Goal: Book appointment/travel/reservation

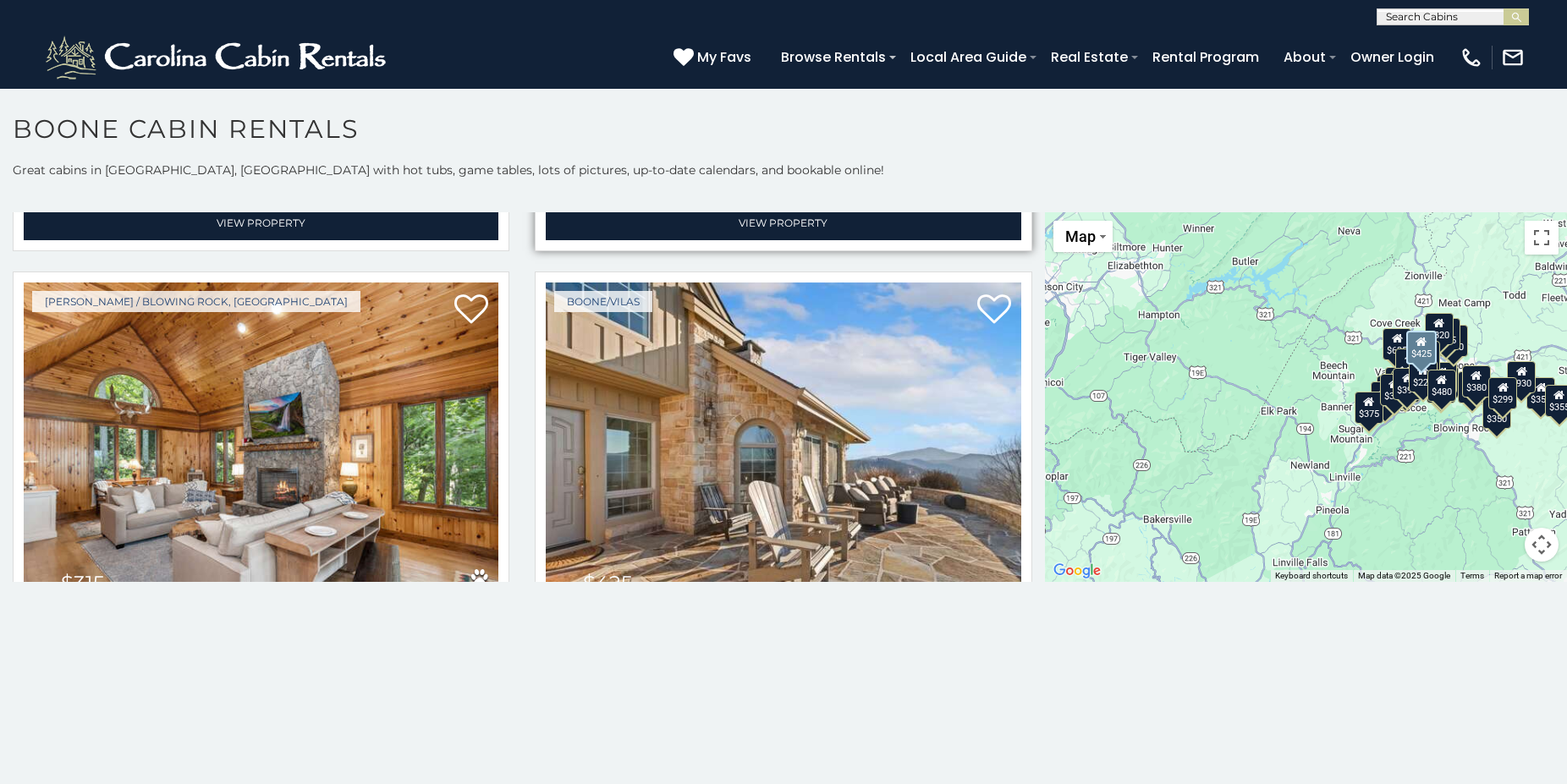
scroll to position [914, 0]
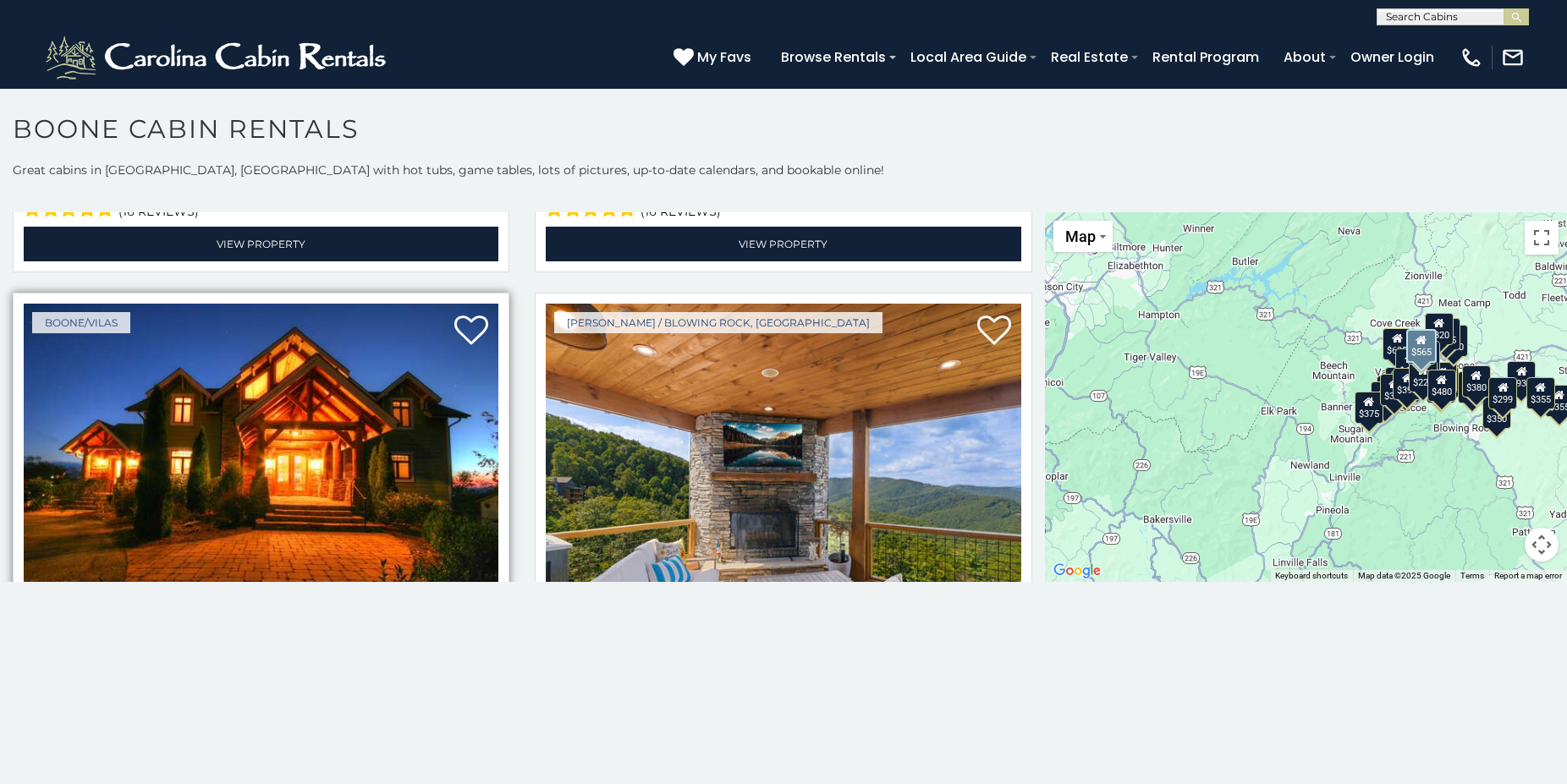
click at [346, 512] on img at bounding box center [260, 462] width 475 height 318
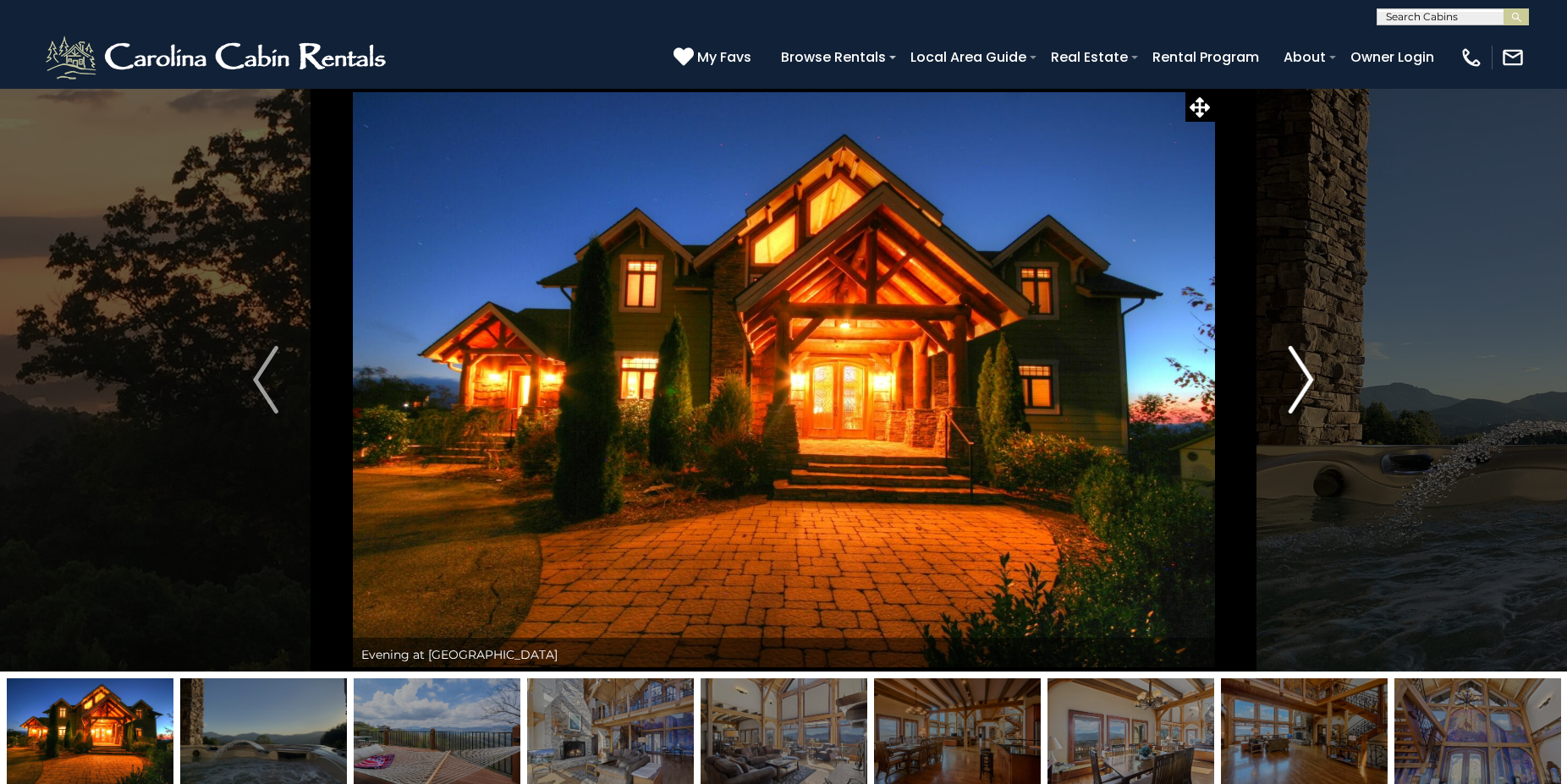
click at [1293, 384] on img "Next" at bounding box center [1301, 379] width 25 height 68
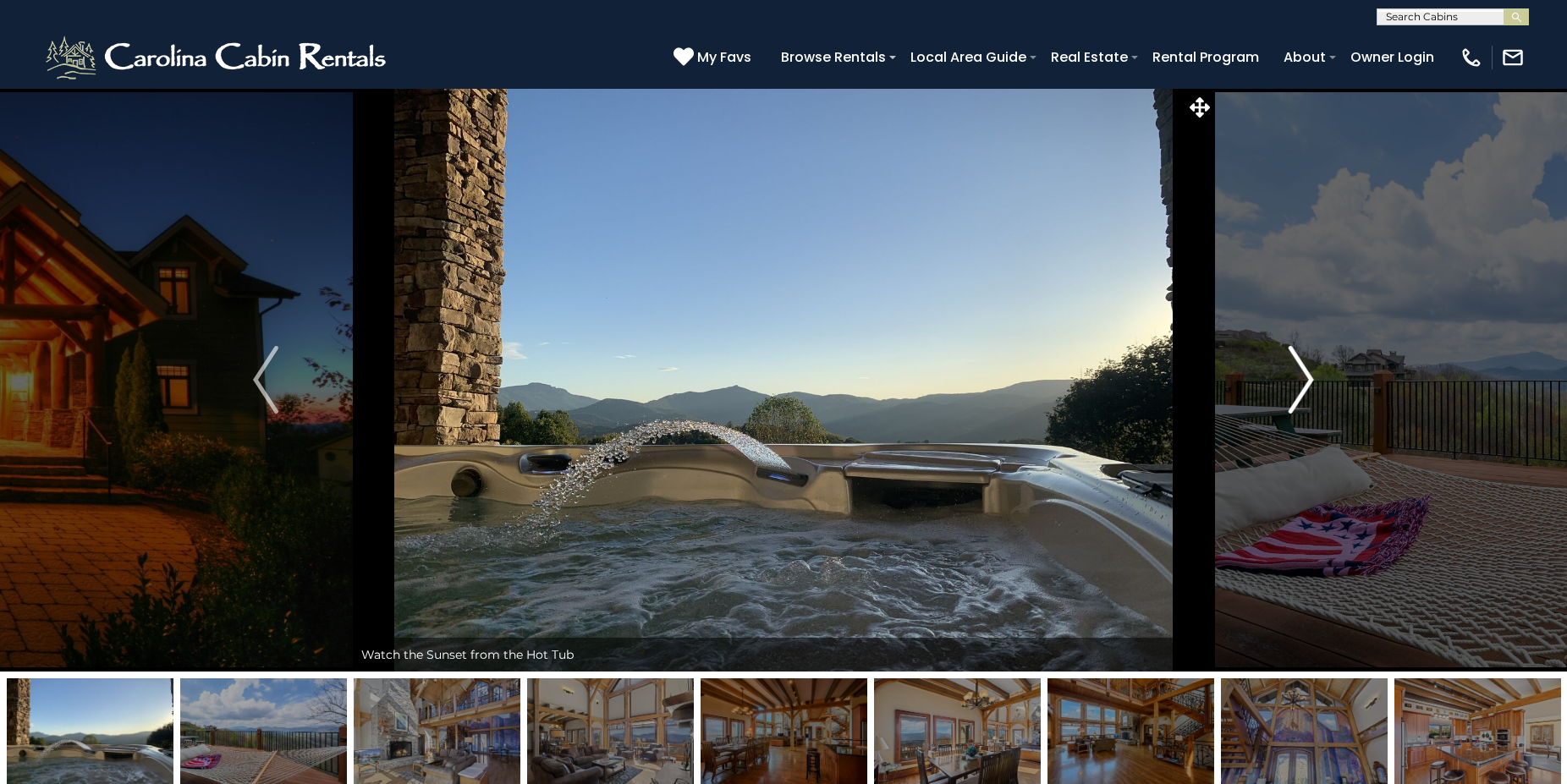
click at [1293, 384] on img "Next" at bounding box center [1301, 379] width 25 height 68
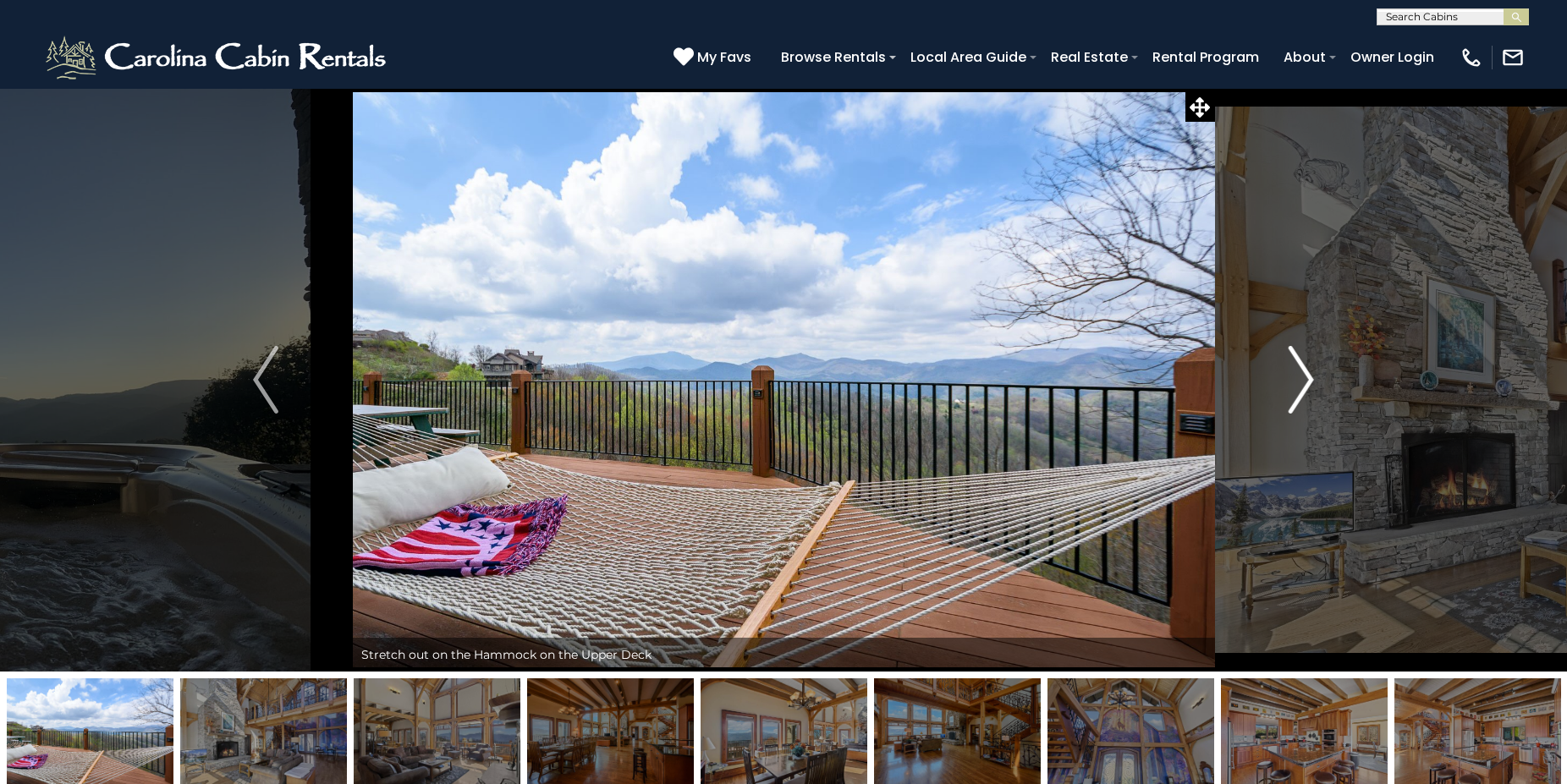
click at [1293, 384] on img "Next" at bounding box center [1301, 379] width 25 height 68
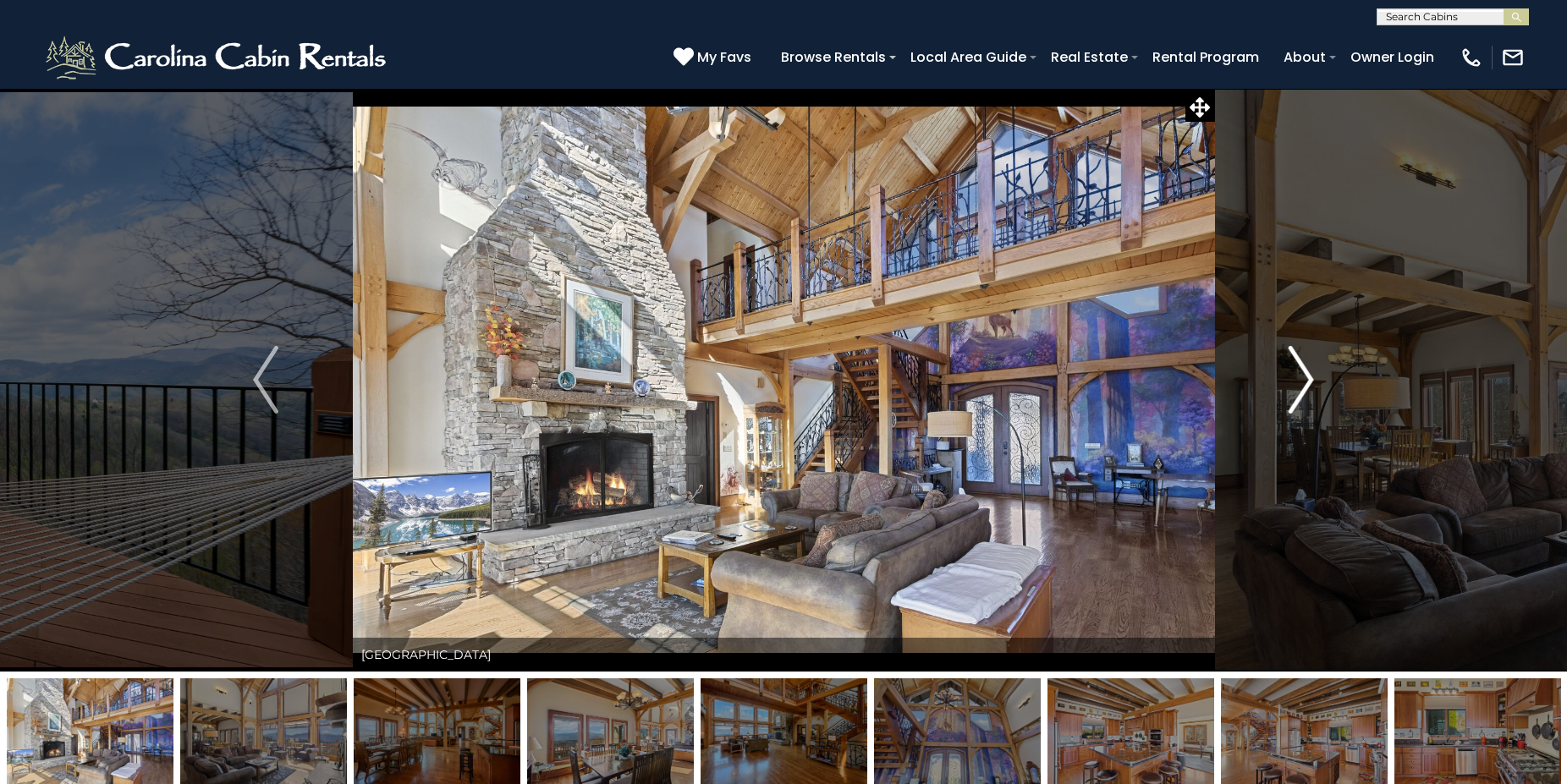
click at [1293, 384] on img "Next" at bounding box center [1301, 379] width 25 height 68
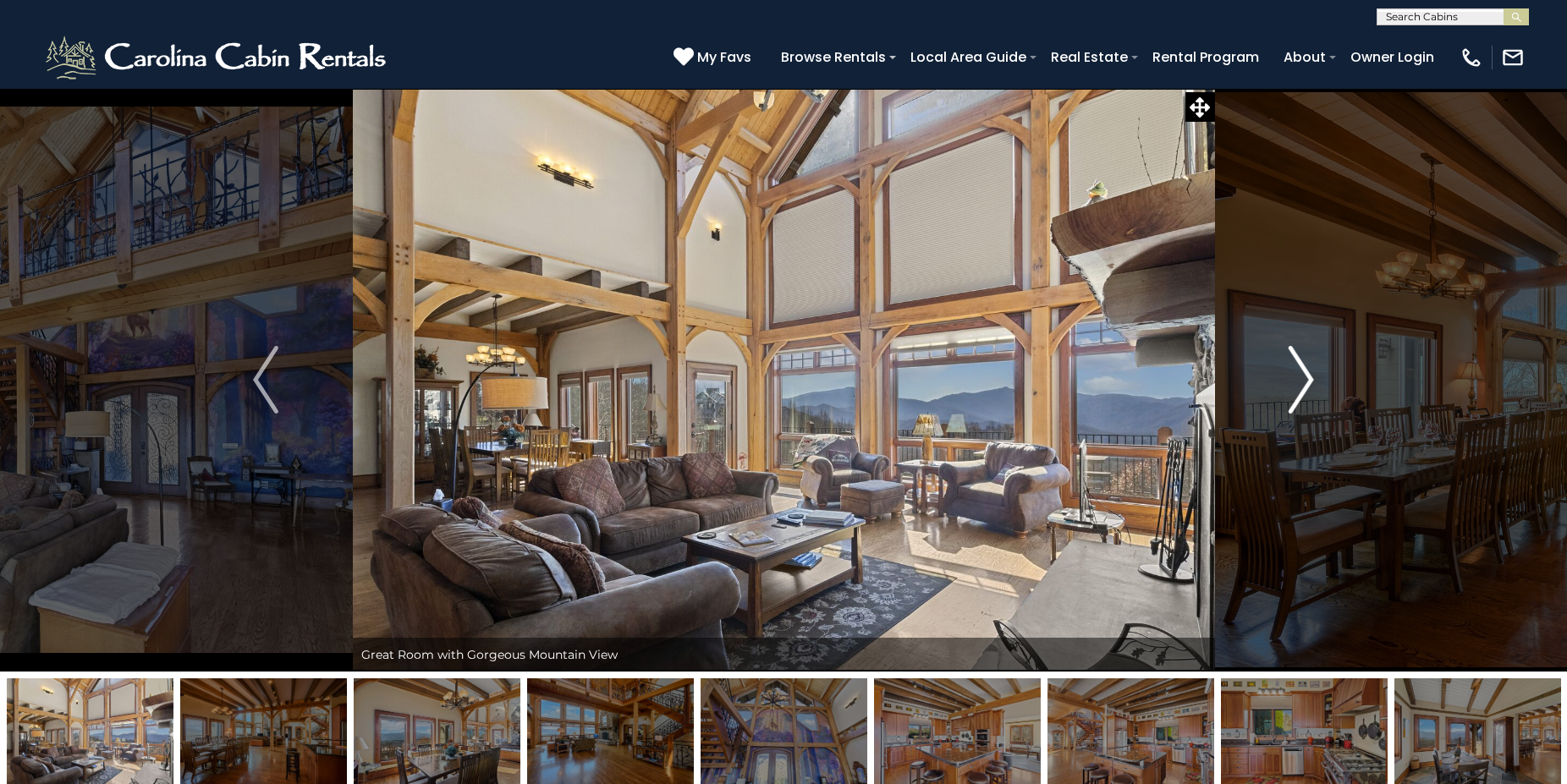
click at [1293, 384] on img "Next" at bounding box center [1301, 379] width 25 height 68
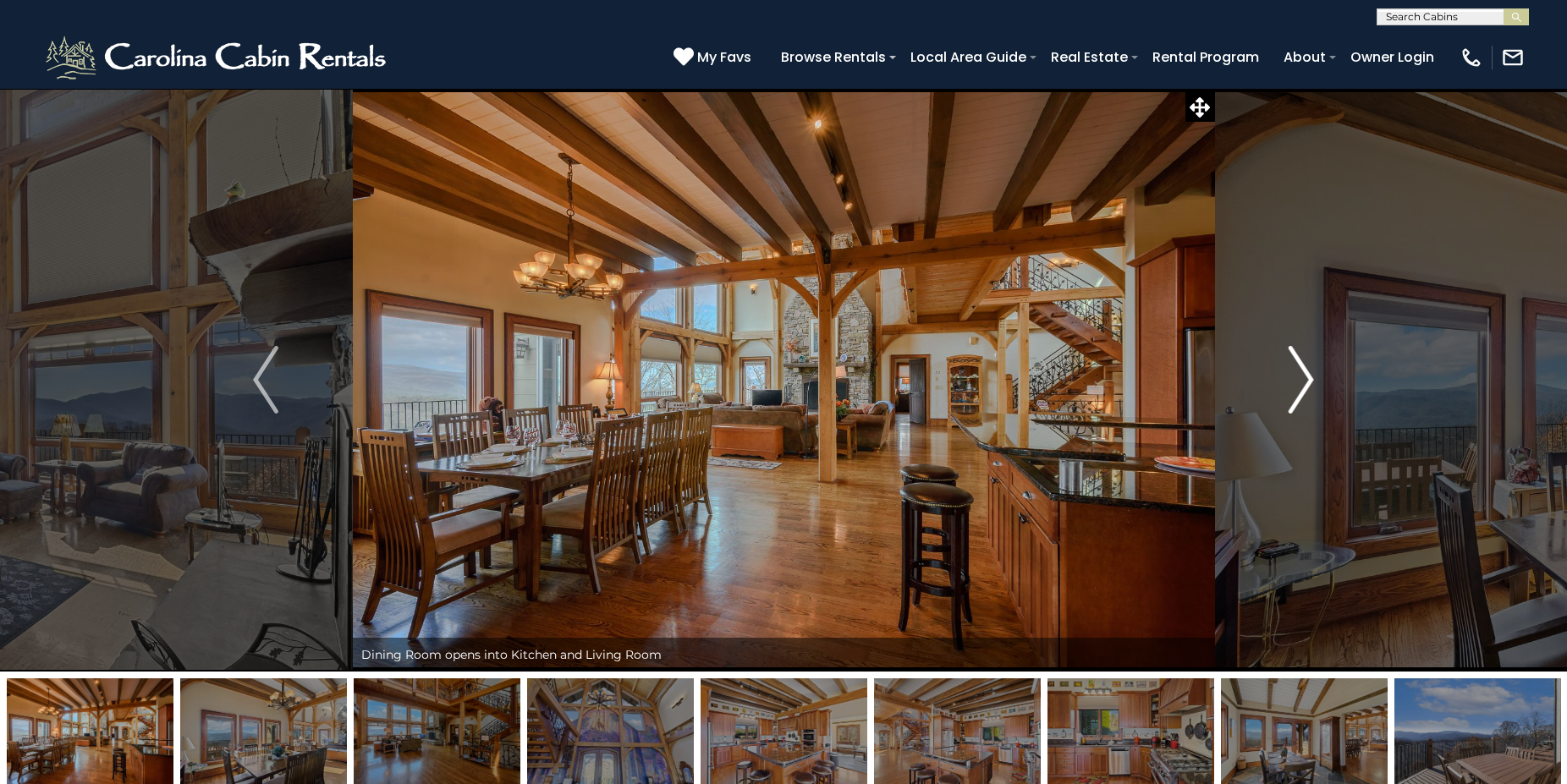
click at [1293, 384] on img "Next" at bounding box center [1301, 379] width 25 height 68
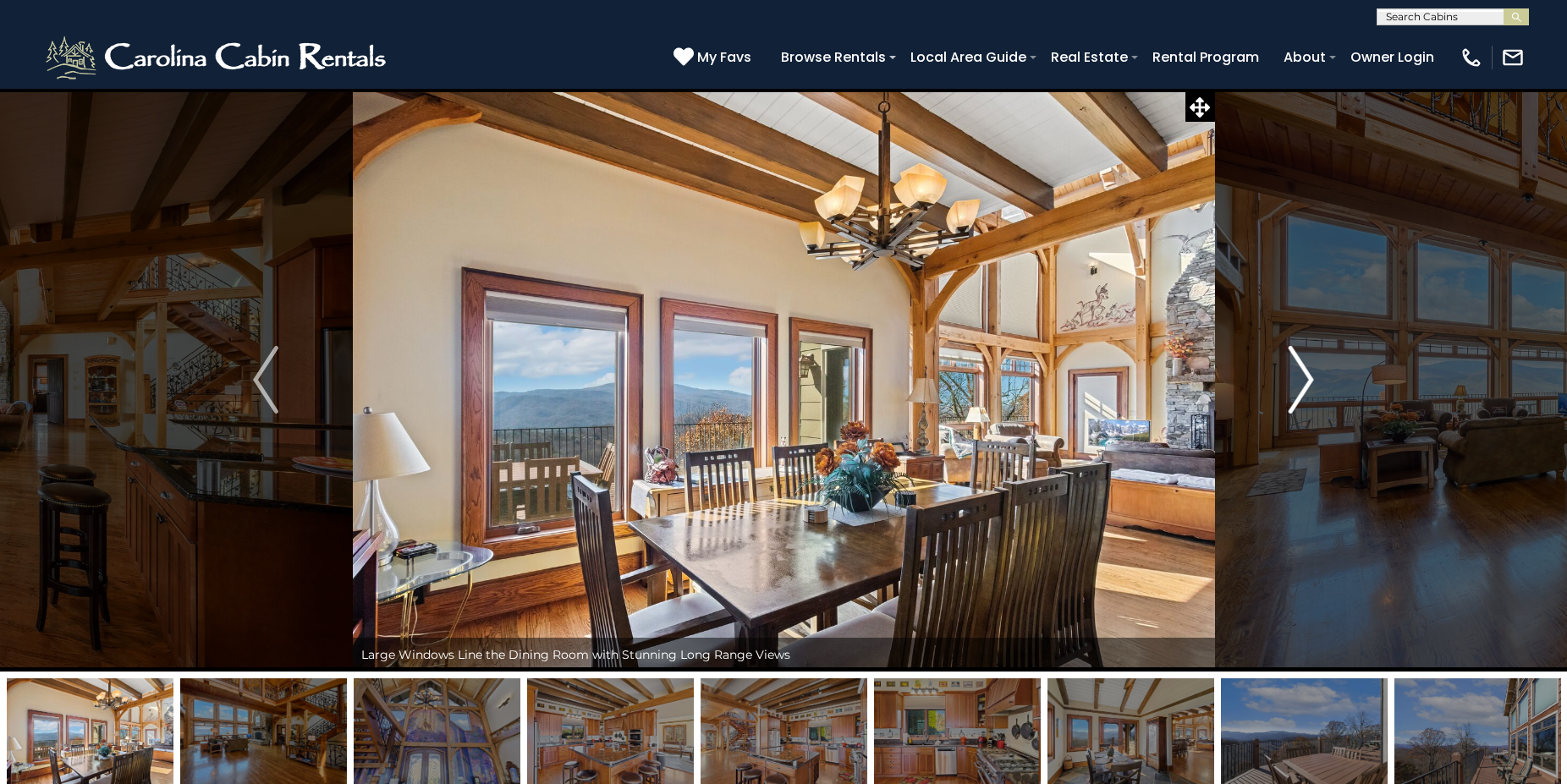
click at [1293, 384] on img "Next" at bounding box center [1301, 379] width 25 height 68
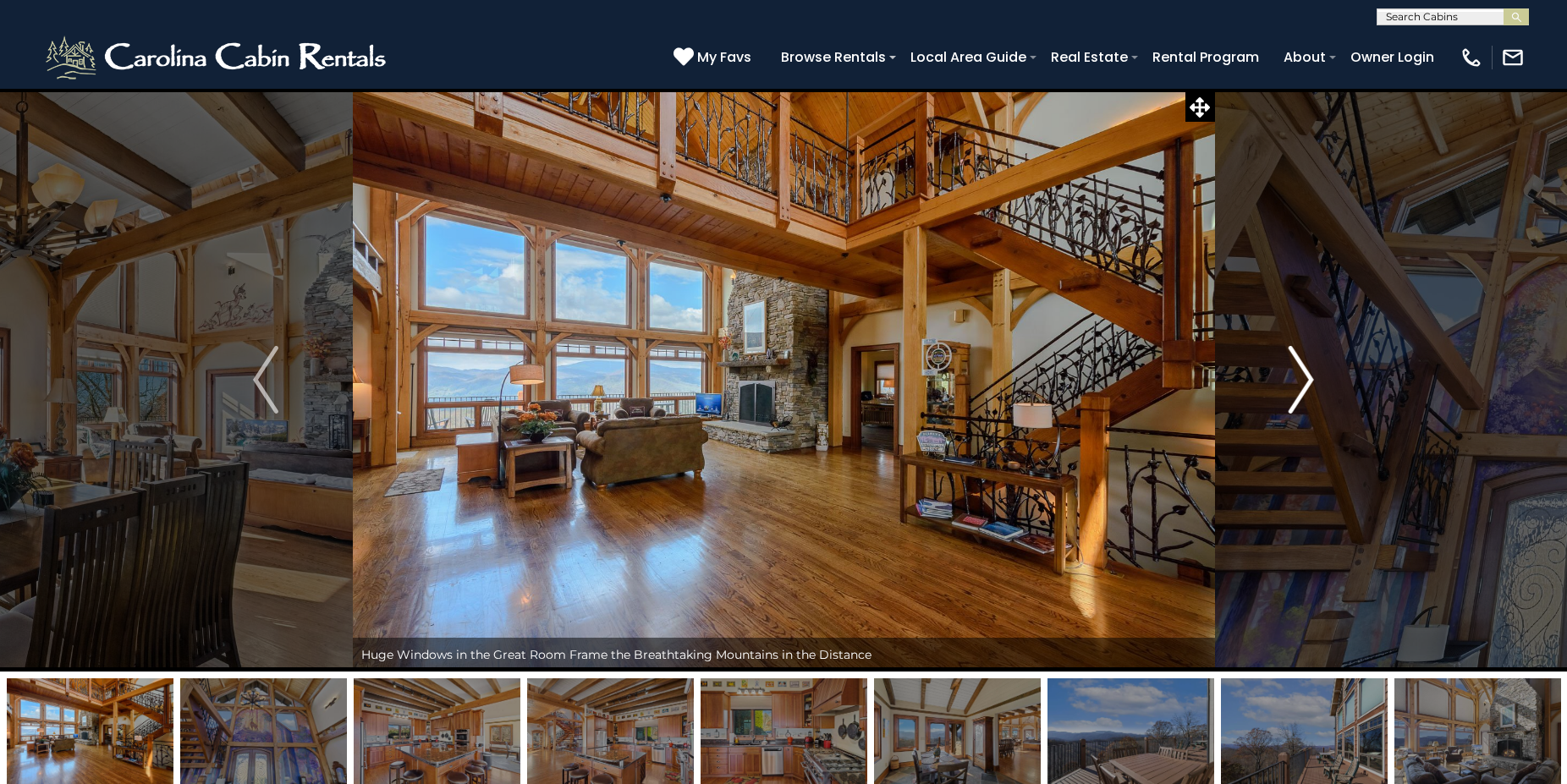
click at [1293, 384] on img "Next" at bounding box center [1301, 379] width 25 height 68
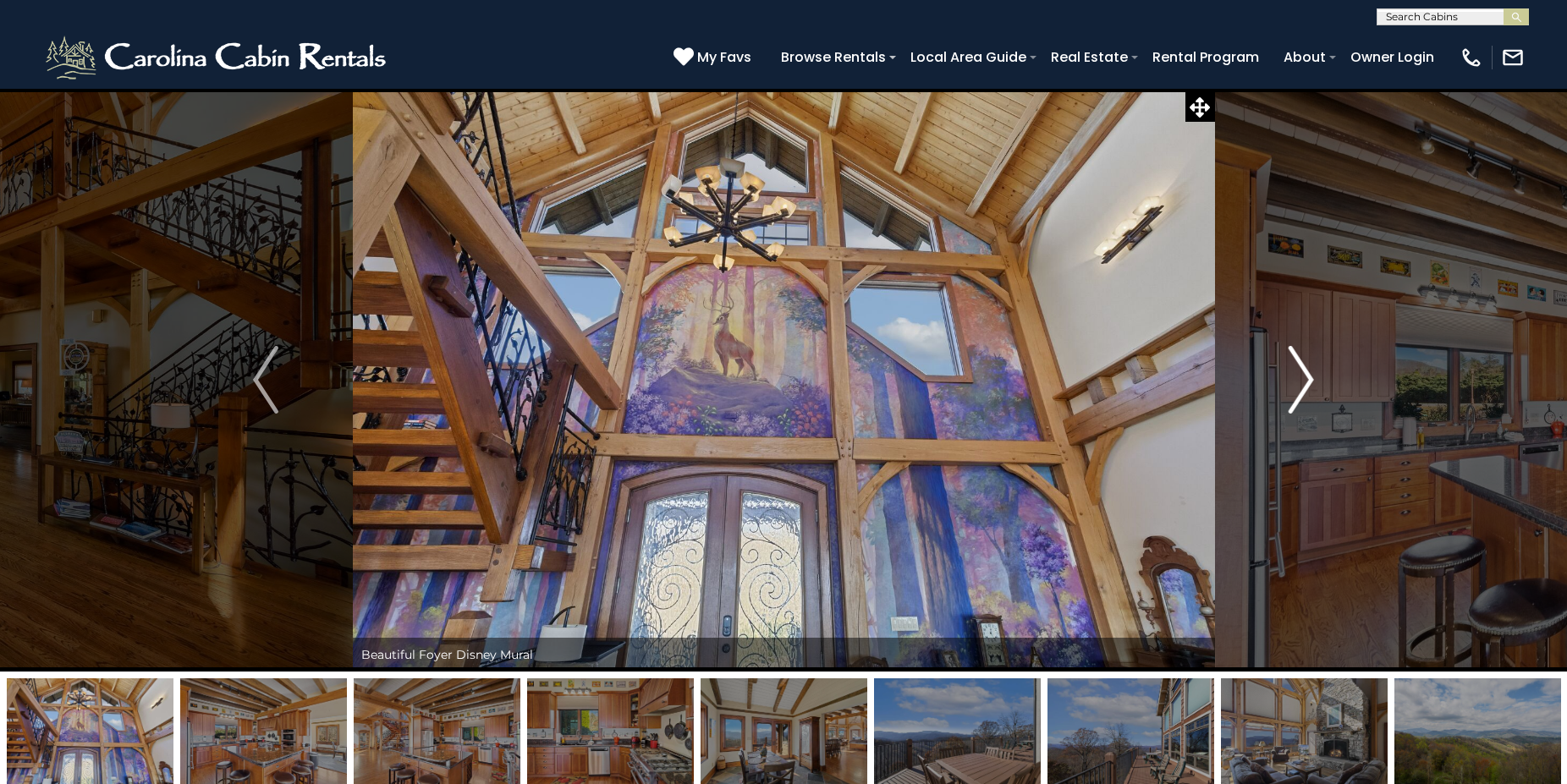
click at [1297, 377] on img "Next" at bounding box center [1301, 379] width 25 height 68
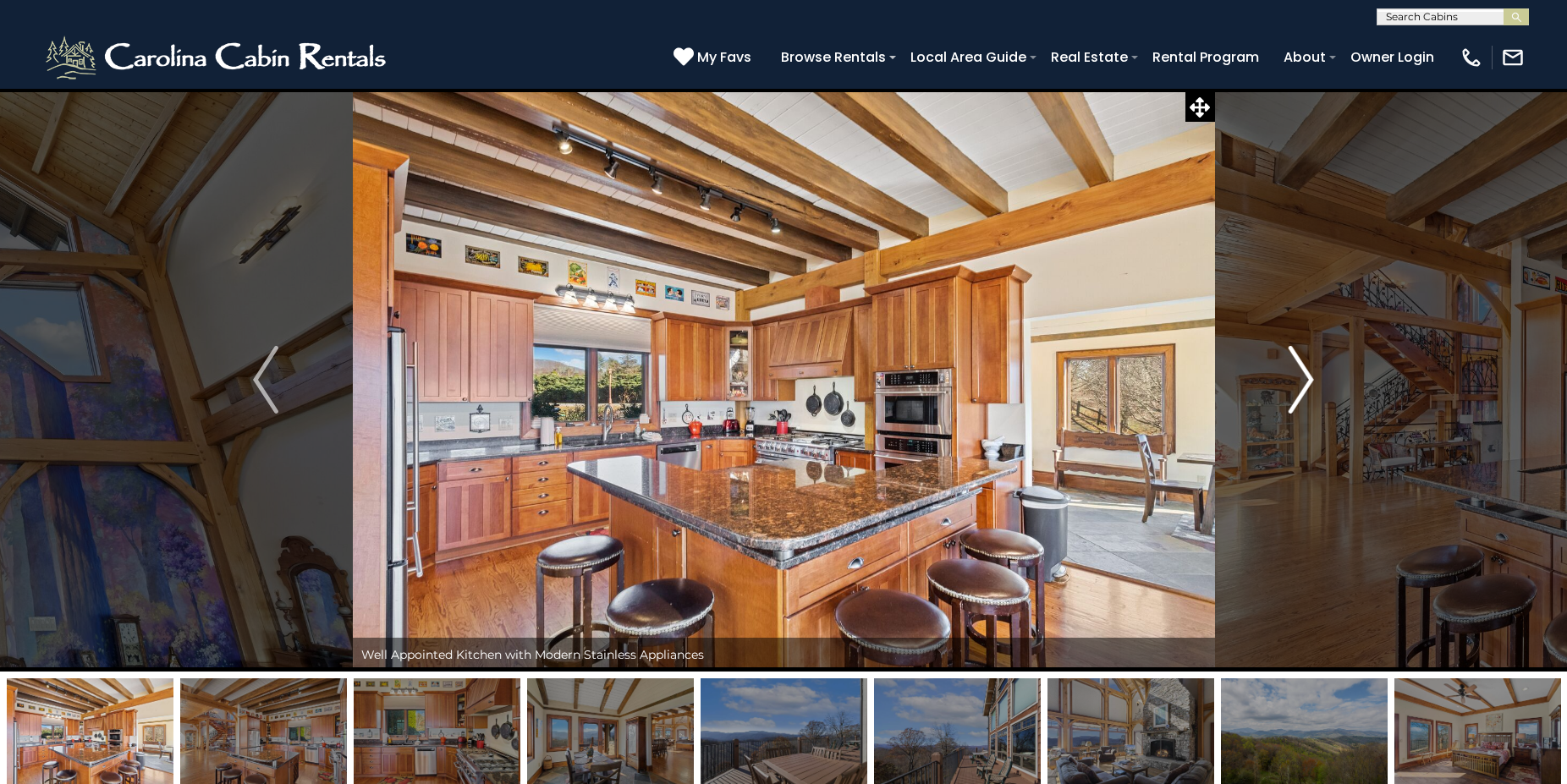
click at [1297, 377] on img "Next" at bounding box center [1301, 379] width 25 height 68
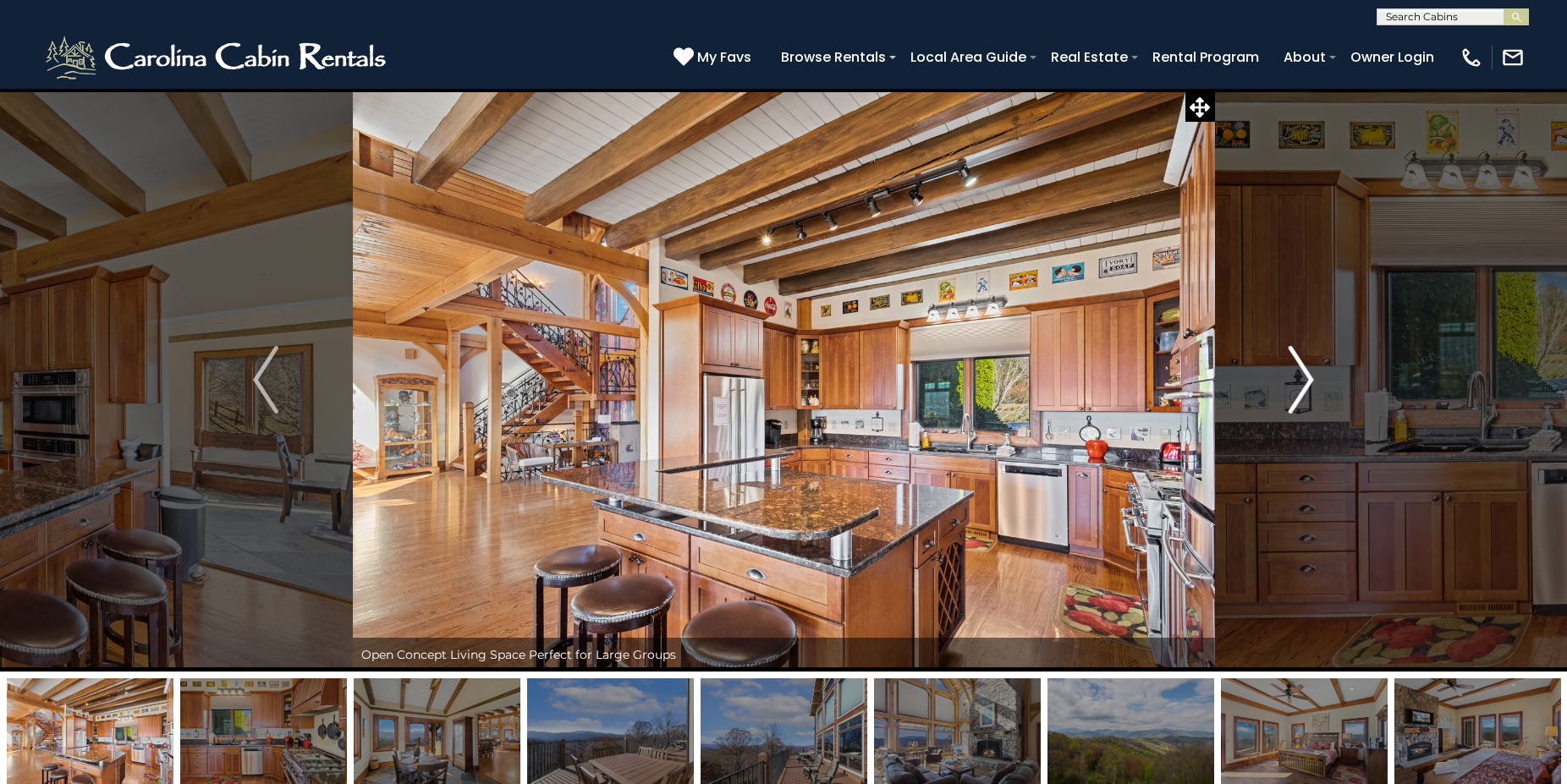
click at [1297, 377] on img "Next" at bounding box center [1301, 379] width 25 height 68
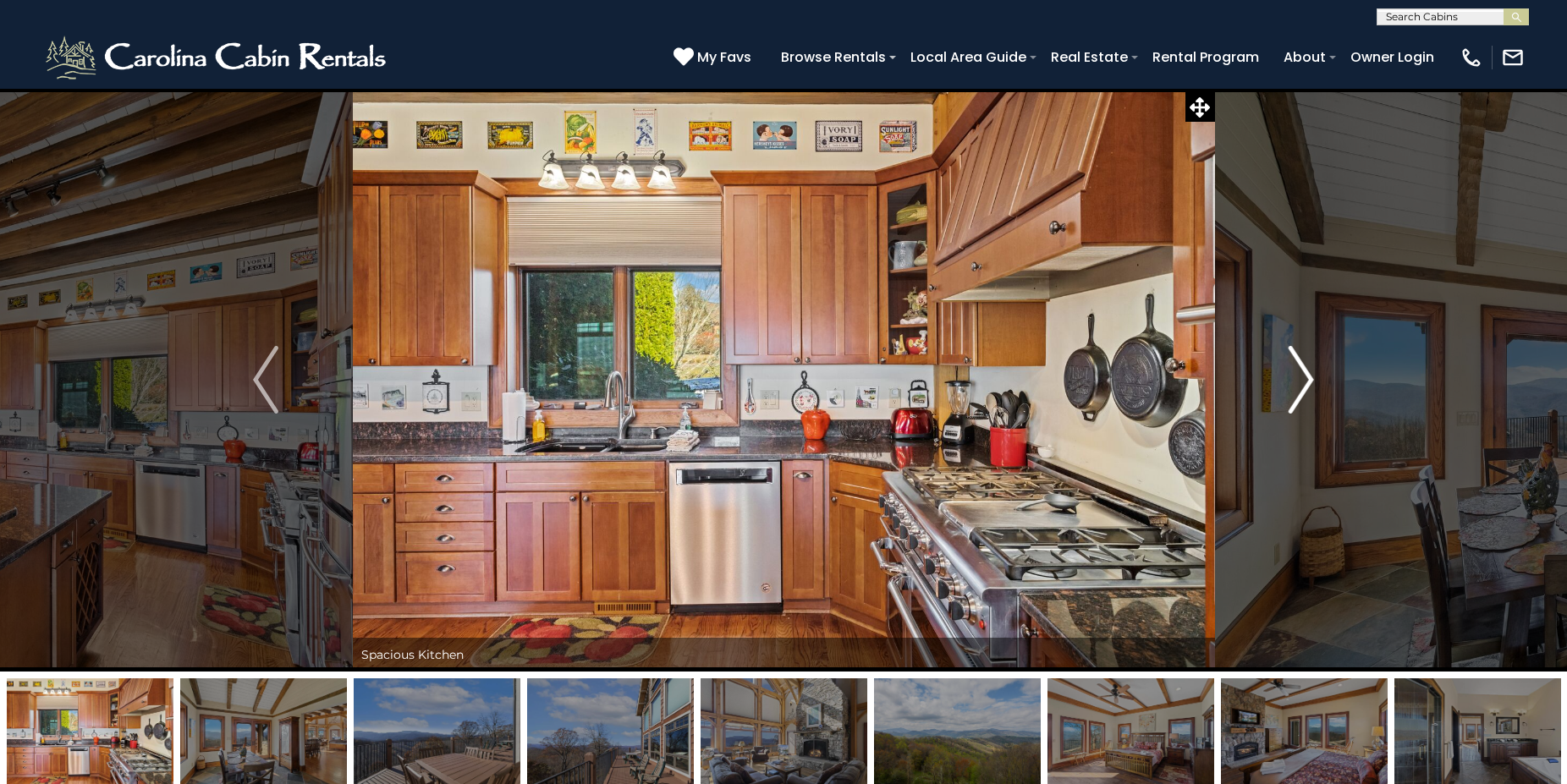
click at [1297, 377] on img "Next" at bounding box center [1301, 379] width 25 height 68
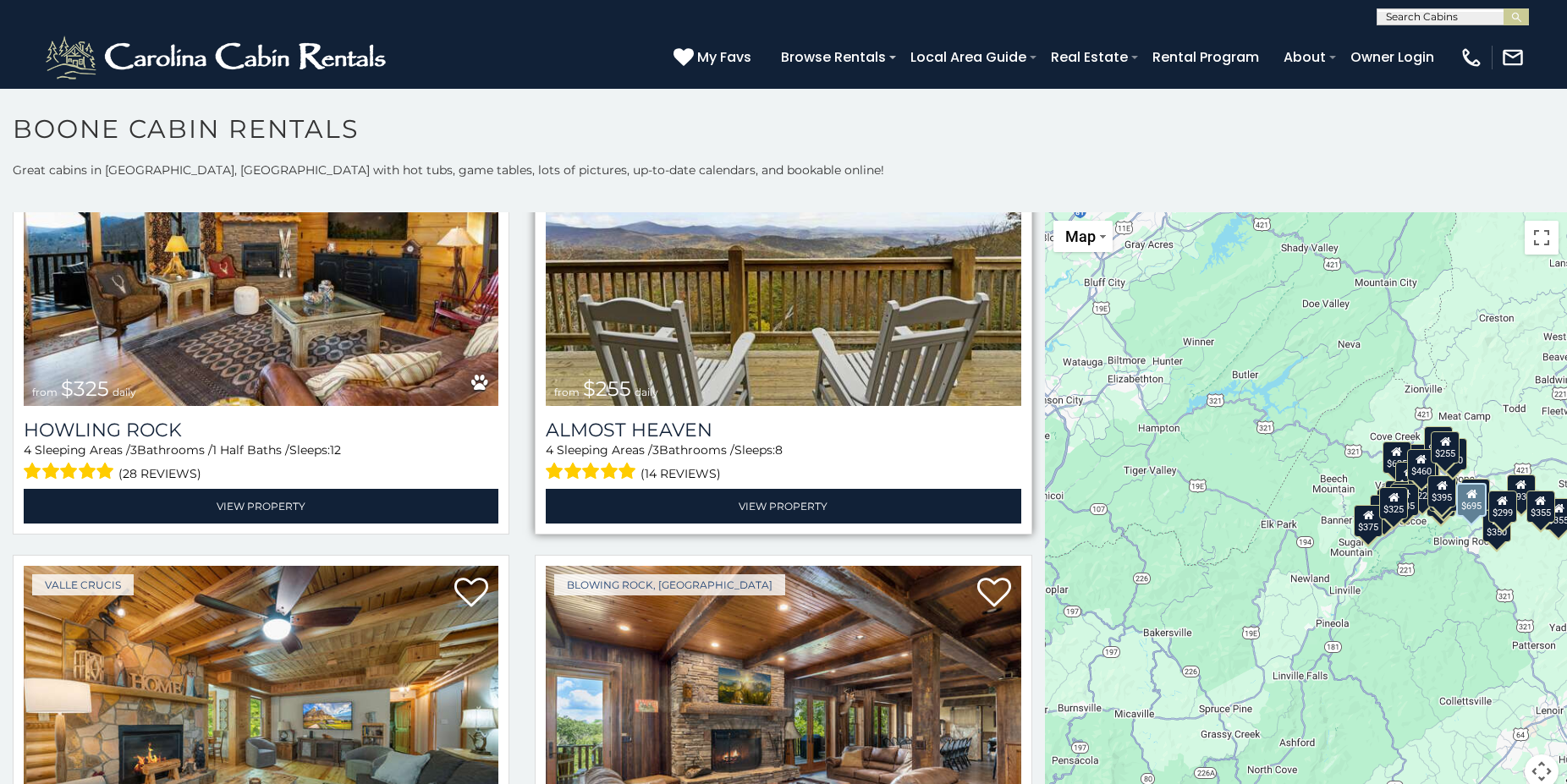
scroll to position [4841, 0]
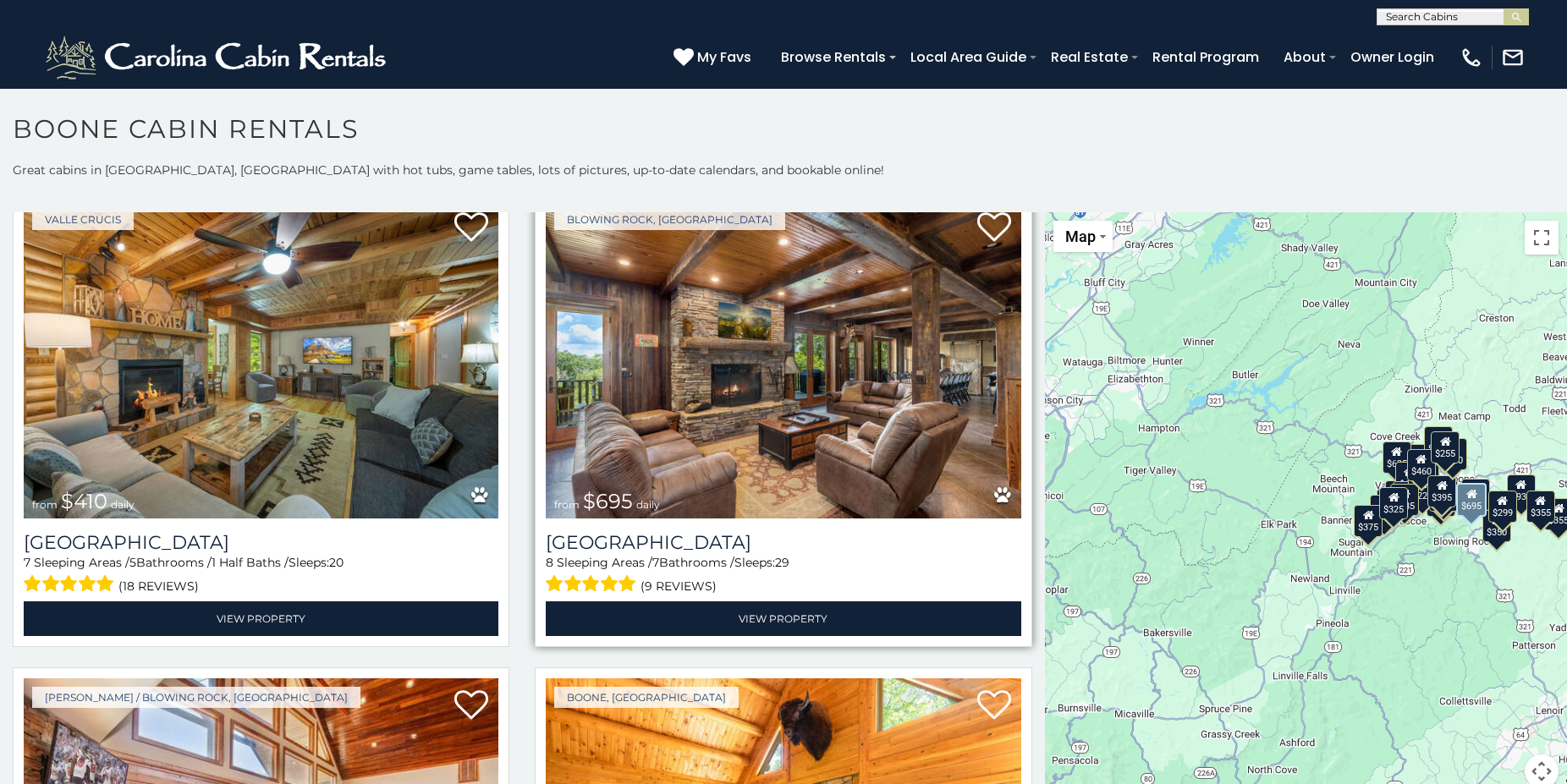
click at [742, 377] on img at bounding box center [783, 359] width 475 height 318
